Goal: Transaction & Acquisition: Download file/media

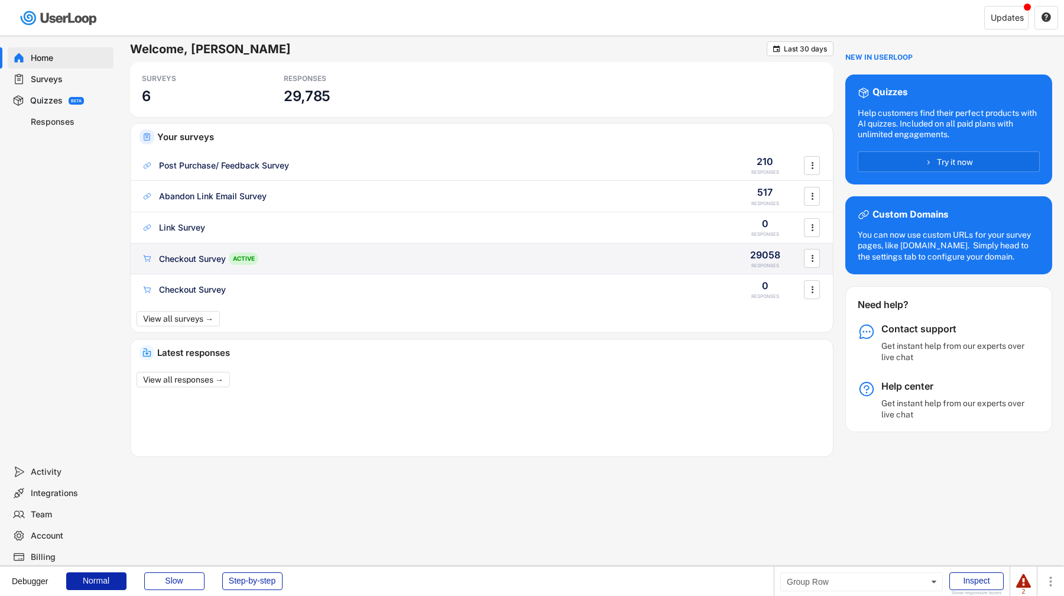
click at [262, 257] on div "Checkout Survey ACTIVE" at bounding box center [431, 258] width 581 height 12
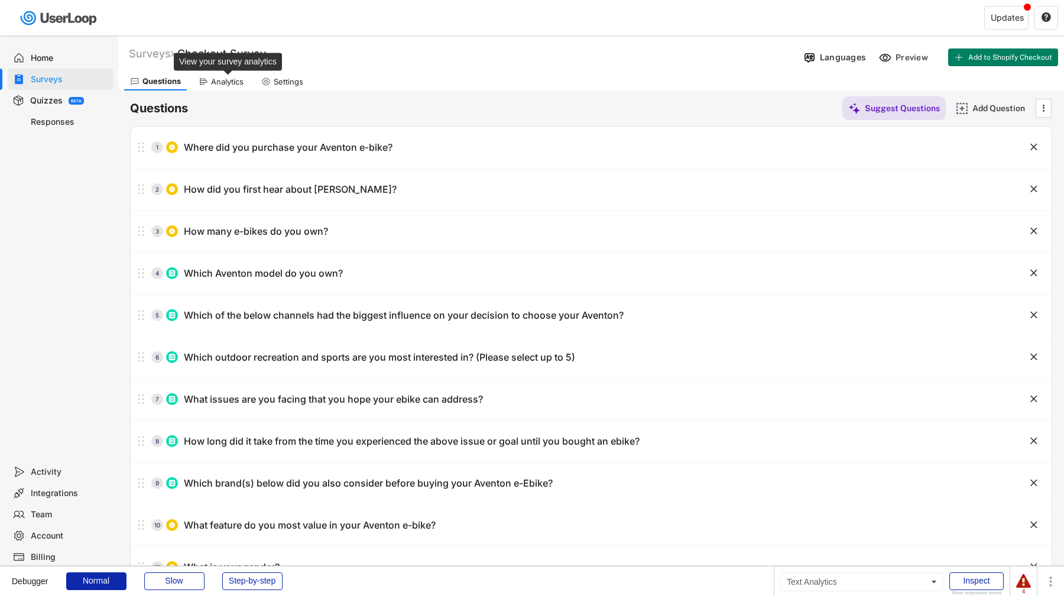
click at [242, 78] on div "Analytics" at bounding box center [227, 82] width 33 height 10
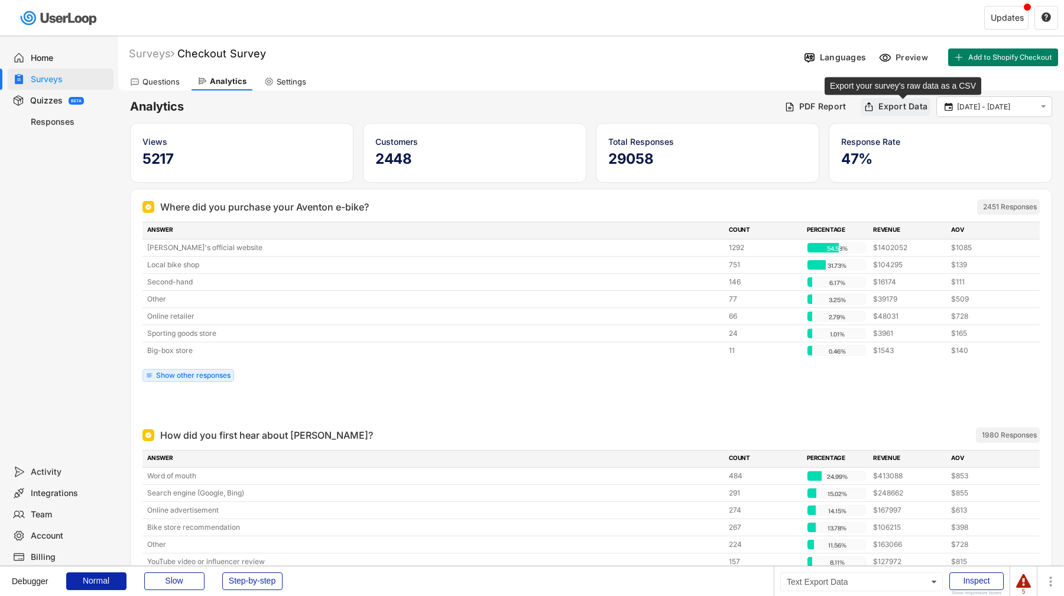
click at [915, 108] on div "Export Data" at bounding box center [903, 106] width 49 height 11
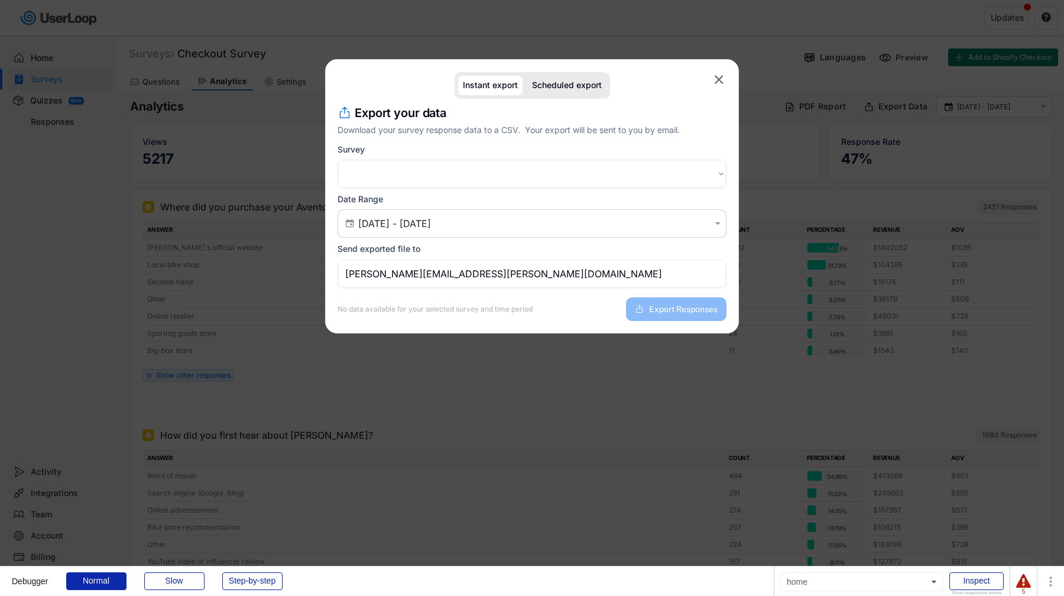
select select ""1348695171700984260__LOOKUP__1753840502520x734144607507185700""
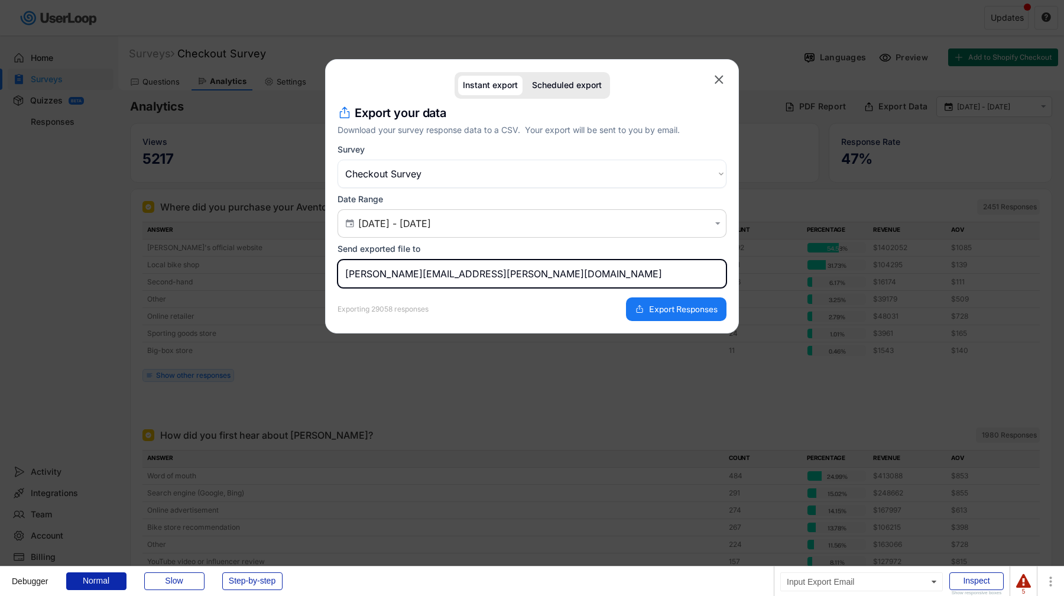
click at [376, 274] on input "[PERSON_NAME][EMAIL_ADDRESS][PERSON_NAME][DOMAIN_NAME]" at bounding box center [532, 274] width 389 height 28
drag, startPoint x: 389, startPoint y: 273, endPoint x: 332, endPoint y: 274, distance: 56.8
click at [332, 274] on div "Instant export Scheduled export  missing element Export your data Download you…" at bounding box center [532, 196] width 414 height 274
click at [384, 274] on input "[PERSON_NAME][EMAIL_ADDRESS][PERSON_NAME][DOMAIN_NAME]" at bounding box center [532, 274] width 389 height 28
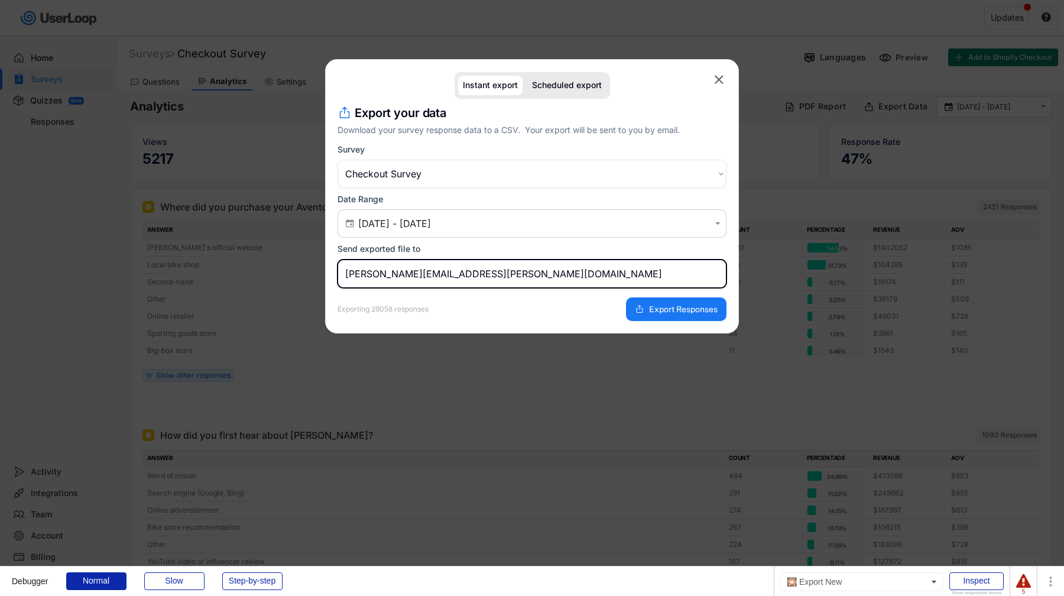
click at [384, 274] on input "[PERSON_NAME][EMAIL_ADDRESS][PERSON_NAME][DOMAIN_NAME]" at bounding box center [532, 274] width 389 height 28
type input "[PERSON_NAME][EMAIL_ADDRESS][DOMAIN_NAME]"
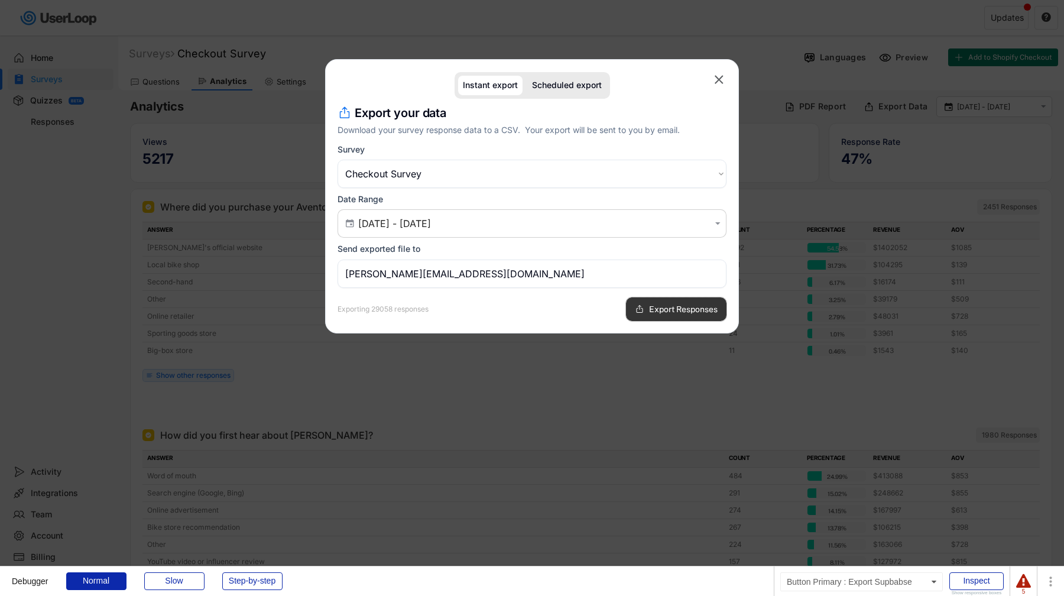
click at [649, 307] on span "Export Responses" at bounding box center [683, 309] width 69 height 8
